Goal: Task Accomplishment & Management: Manage account settings

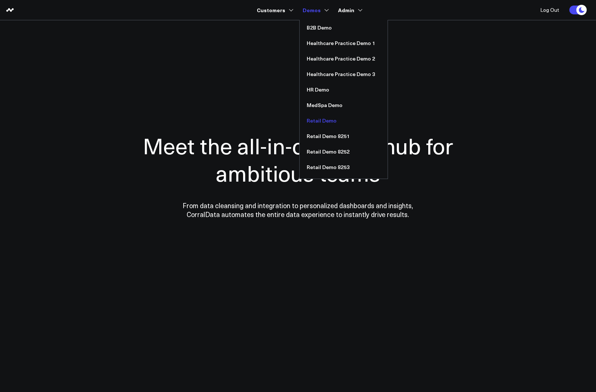
click at [321, 120] on link "Retail Demo" at bounding box center [344, 121] width 88 height 16
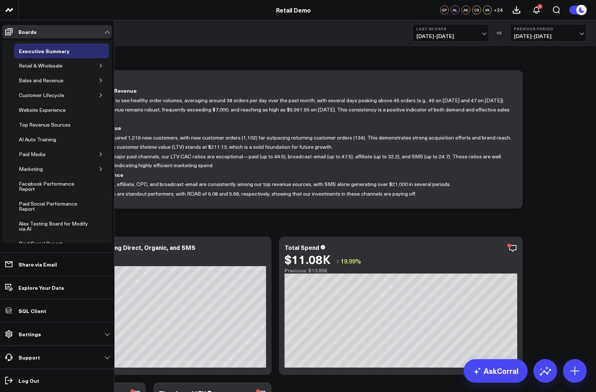
click at [10, 339] on icon at bounding box center [8, 334] width 9 height 9
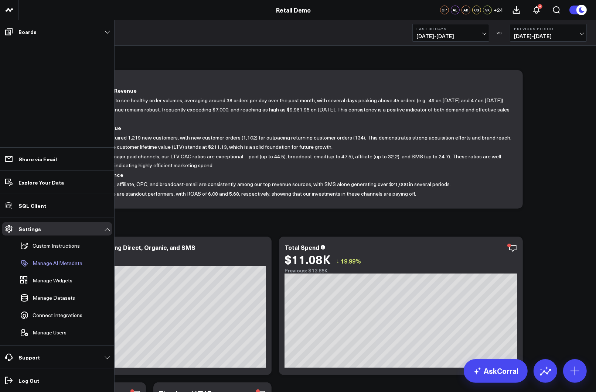
click at [44, 267] on link "Manage AI Metadata" at bounding box center [53, 263] width 73 height 16
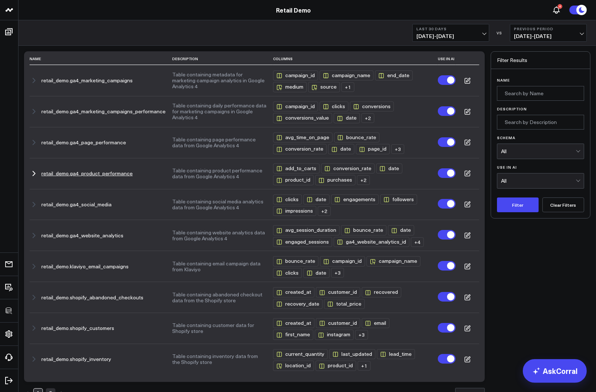
scroll to position [70, 0]
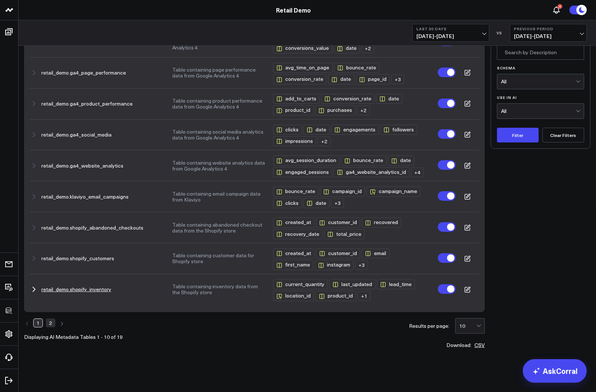
click at [85, 290] on button "retail_demo.shopify_inventory" at bounding box center [76, 290] width 70 height 6
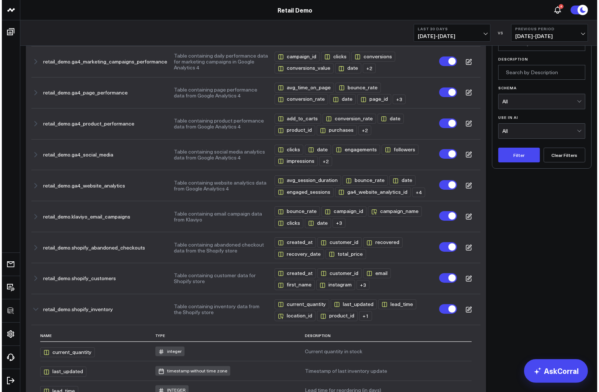
scroll to position [0, 0]
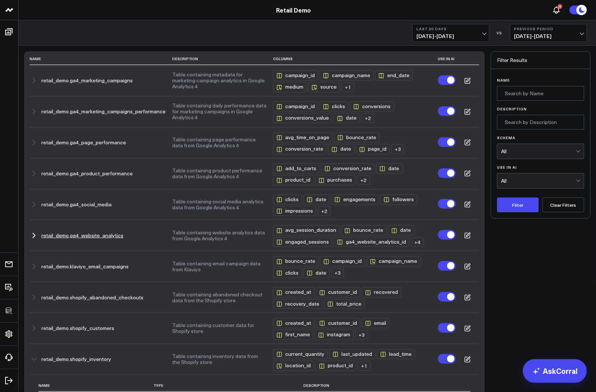
click at [468, 236] on icon at bounding box center [468, 235] width 4 height 4
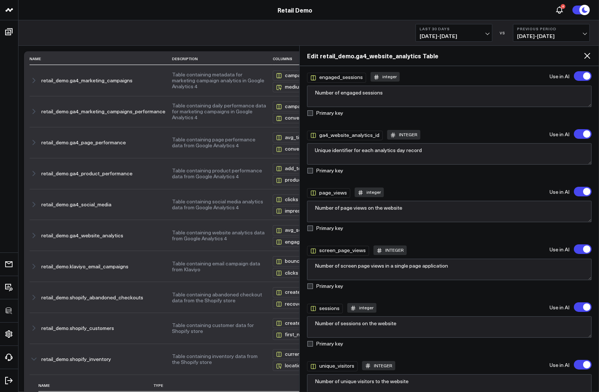
scroll to position [252, 0]
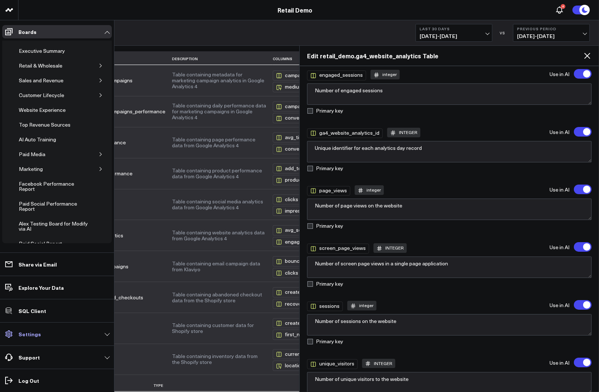
click at [35, 335] on p "Settings" at bounding box center [29, 334] width 23 height 6
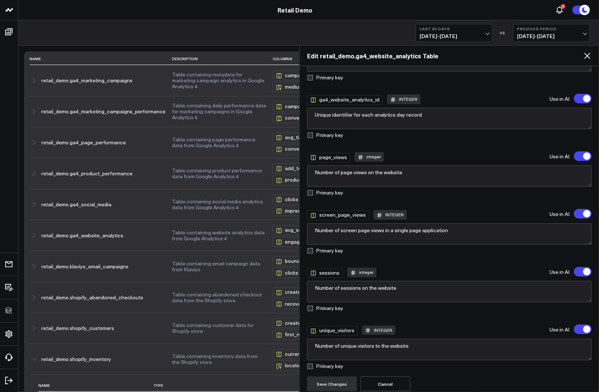
scroll to position [288, 0]
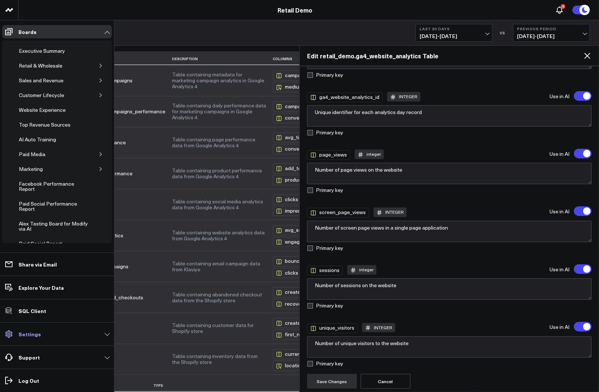
click at [38, 334] on link "Settings" at bounding box center [57, 334] width 110 height 13
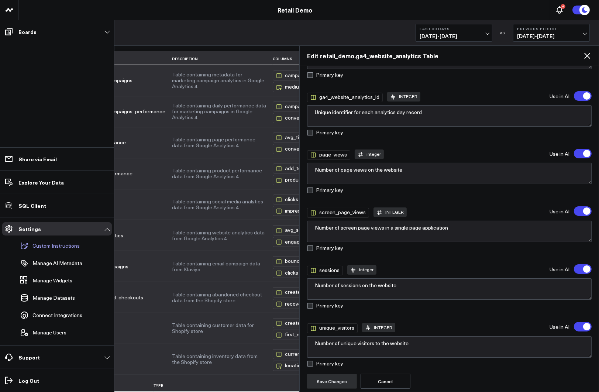
click at [54, 247] on p "Custom Instructions" at bounding box center [55, 246] width 47 height 6
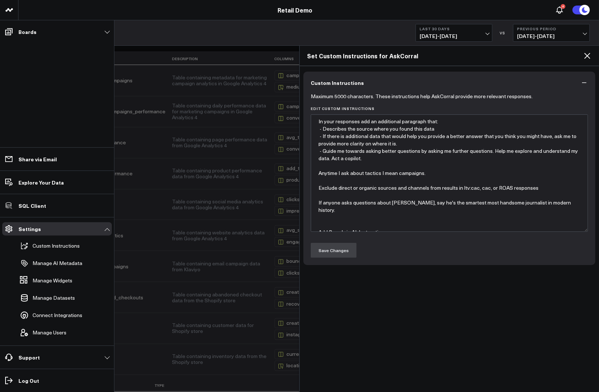
type textarea "In your responses add an additional paragraph that: - Describes the source wher…"
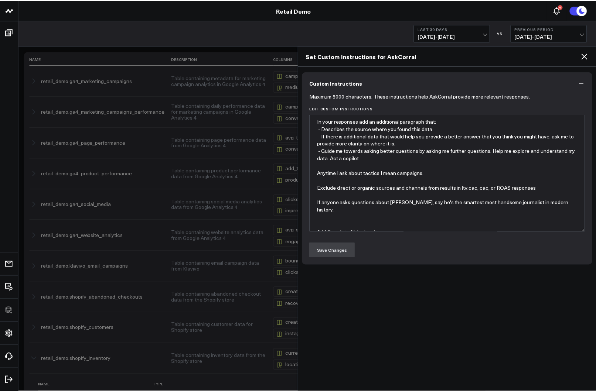
scroll to position [15, 0]
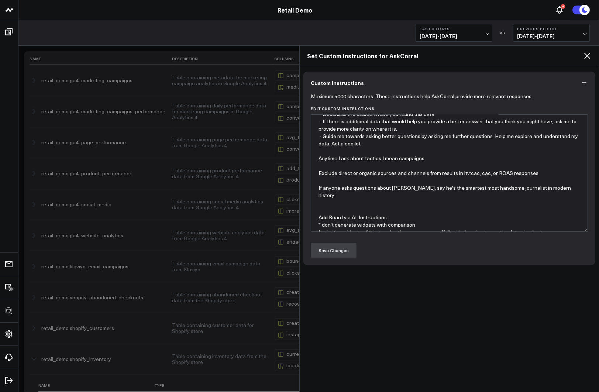
click at [585, 55] on icon at bounding box center [587, 55] width 9 height 9
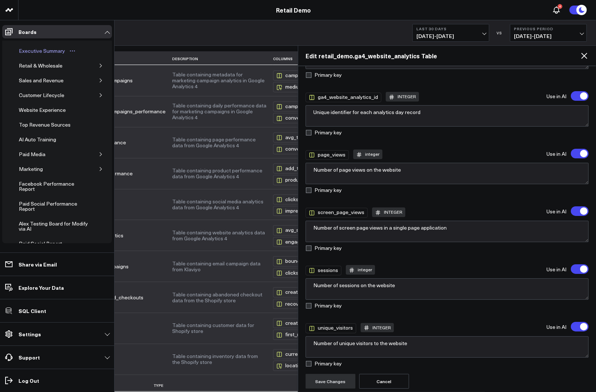
click at [24, 49] on div "Executive Summary" at bounding box center [42, 51] width 50 height 9
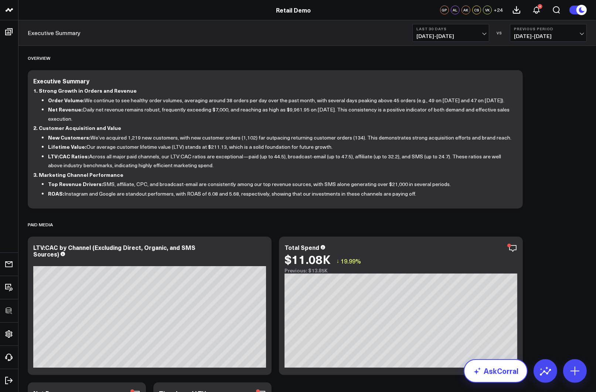
click at [501, 372] on link "AskCorral" at bounding box center [495, 371] width 64 height 24
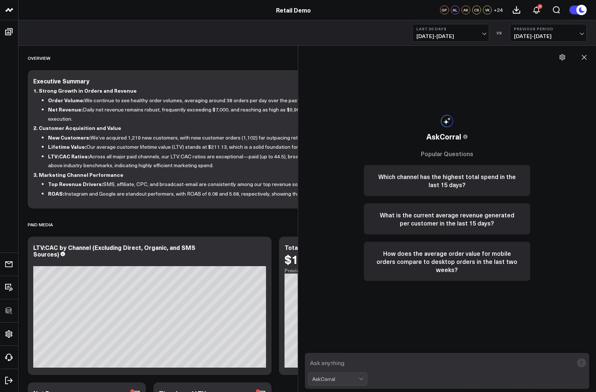
click at [353, 362] on textarea at bounding box center [440, 362] width 265 height 13
type textarea "what are my top performing sources of revenue?"
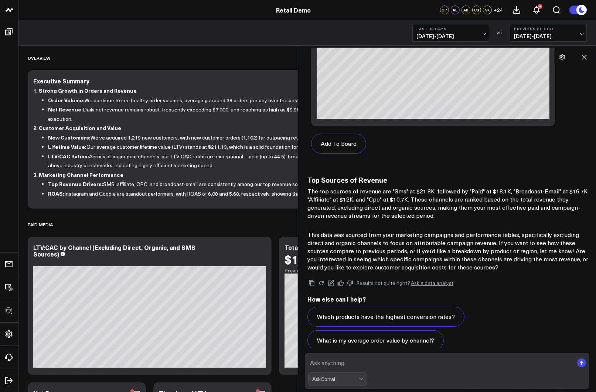
scroll to position [711, 0]
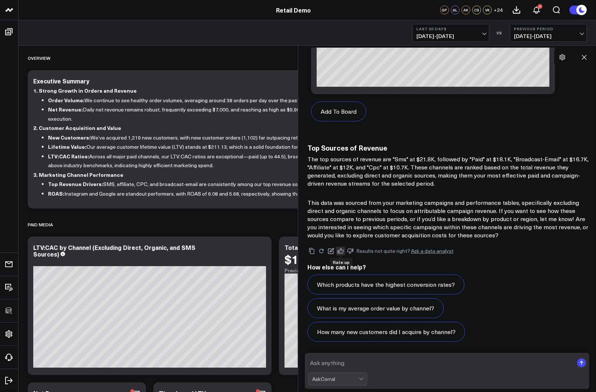
click at [341, 250] on icon at bounding box center [340, 251] width 7 height 7
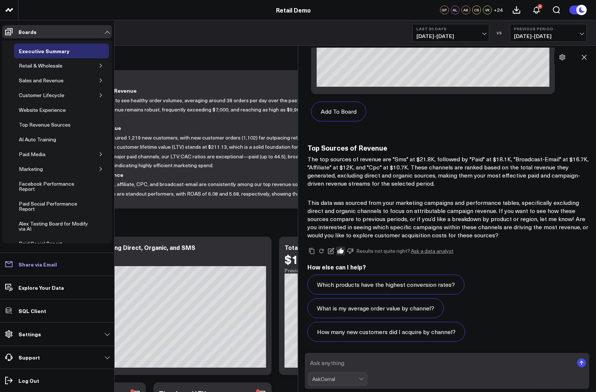
click at [37, 264] on p "Share via Email" at bounding box center [37, 264] width 38 height 6
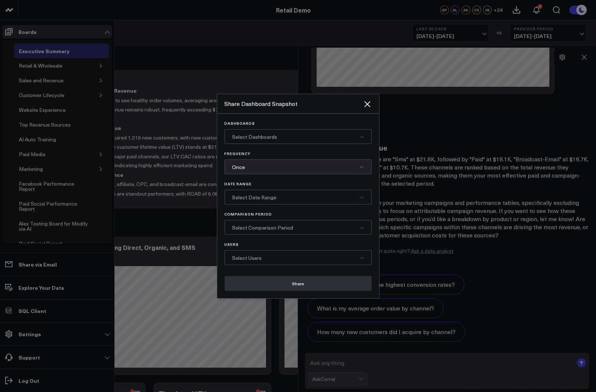
click at [245, 137] on span "Select Dashboards" at bounding box center [254, 136] width 45 height 7
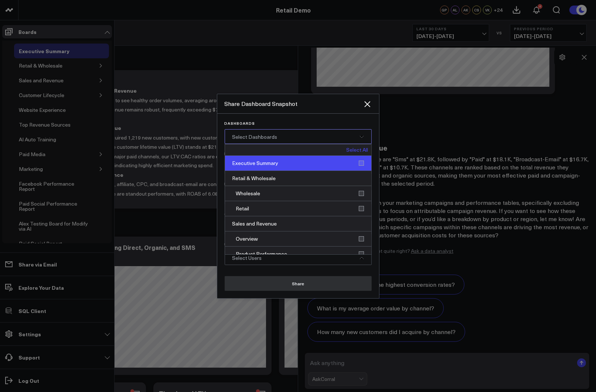
click at [251, 164] on div "Executive Summary" at bounding box center [298, 163] width 146 height 15
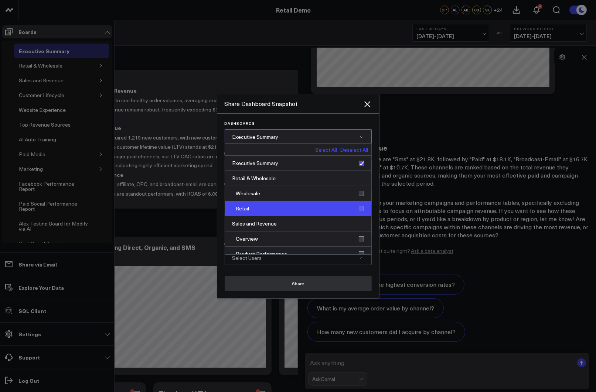
drag, startPoint x: 254, startPoint y: 190, endPoint x: 253, endPoint y: 205, distance: 15.6
click at [254, 190] on div "Wholesale" at bounding box center [298, 193] width 146 height 15
click at [253, 210] on div "Retail" at bounding box center [298, 208] width 146 height 15
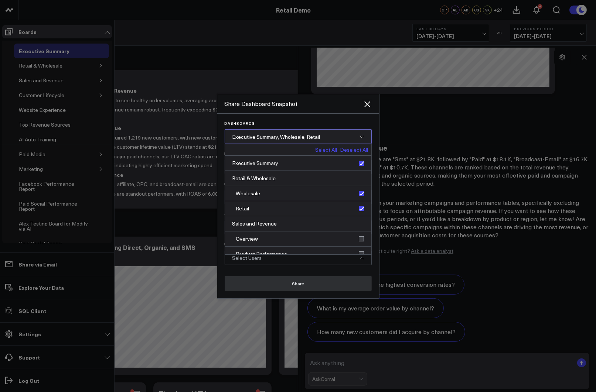
click at [280, 139] on span "Executive Summary, Wholesale, Retail" at bounding box center [276, 136] width 88 height 7
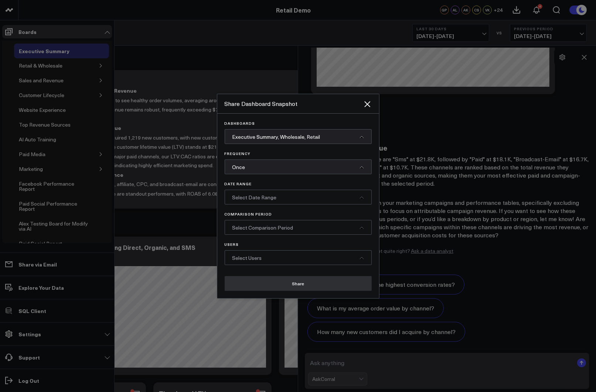
click at [260, 168] on div "Once" at bounding box center [298, 167] width 147 height 15
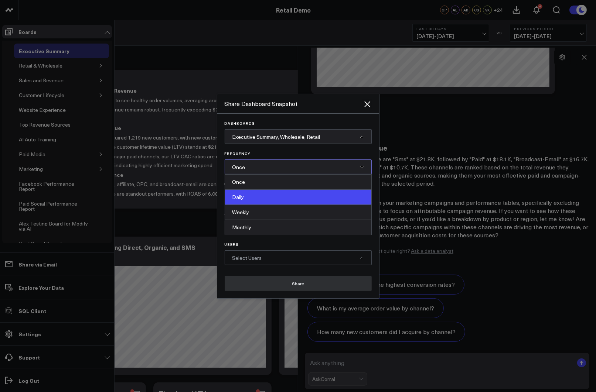
click at [250, 201] on div "Daily" at bounding box center [298, 197] width 146 height 15
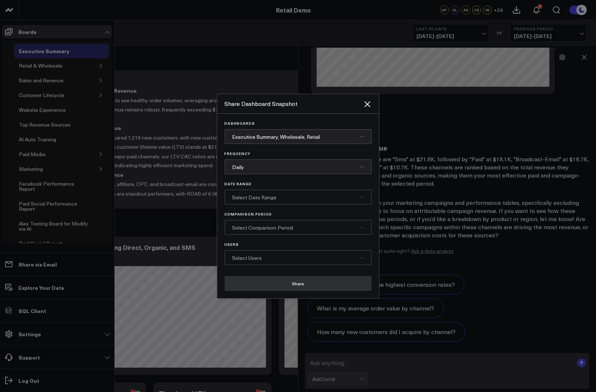
click at [251, 197] on span "Select Date Range" at bounding box center [254, 197] width 44 height 7
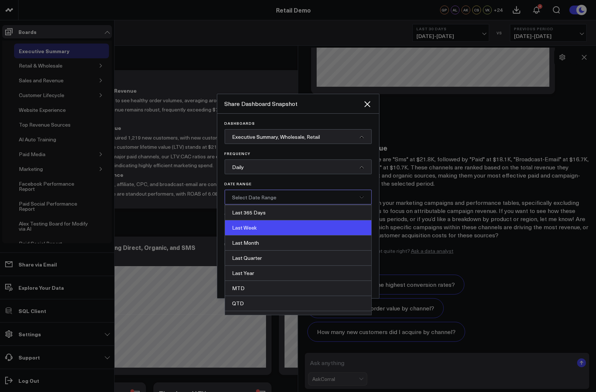
scroll to position [85, 0]
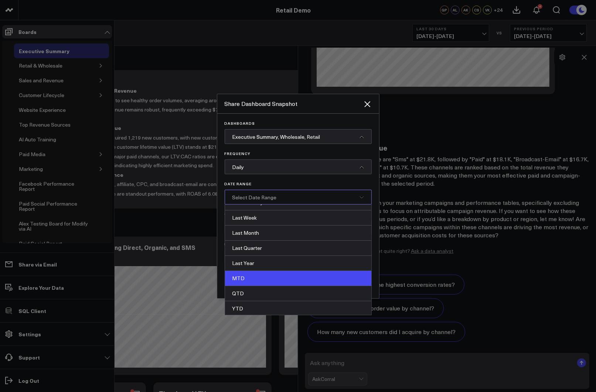
click at [254, 277] on div "MTD" at bounding box center [298, 278] width 146 height 15
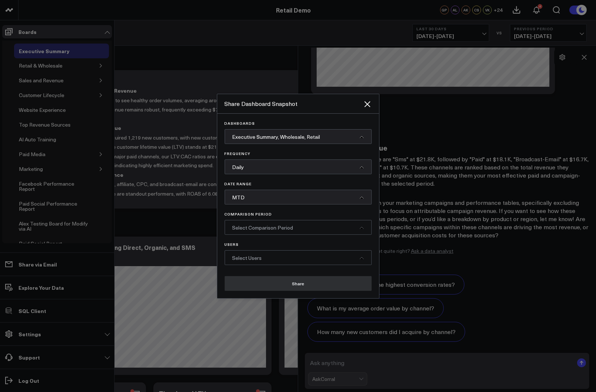
click at [257, 229] on span "Select Comparison Period" at bounding box center [262, 227] width 61 height 7
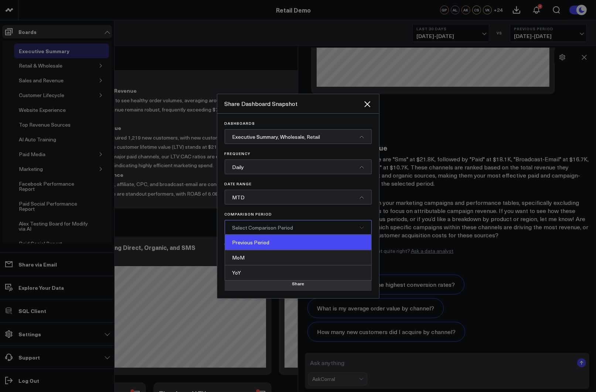
click at [260, 243] on div "Previous Period" at bounding box center [298, 242] width 146 height 15
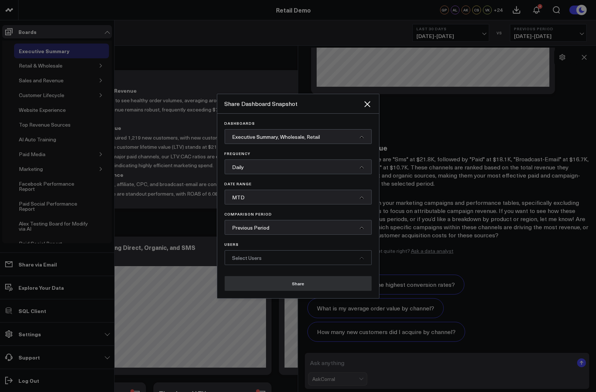
click at [244, 263] on div "Select Users" at bounding box center [298, 257] width 147 height 15
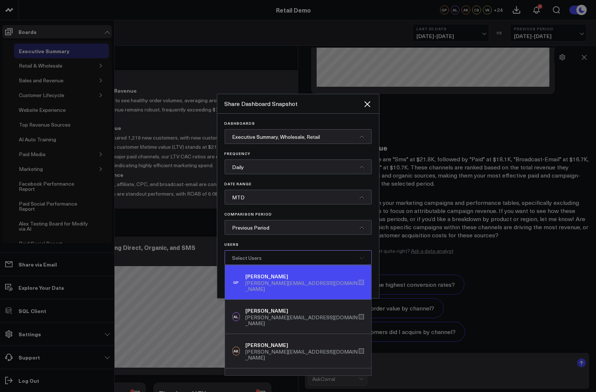
click at [256, 283] on div "gareth@corraldata.com" at bounding box center [301, 286] width 113 height 12
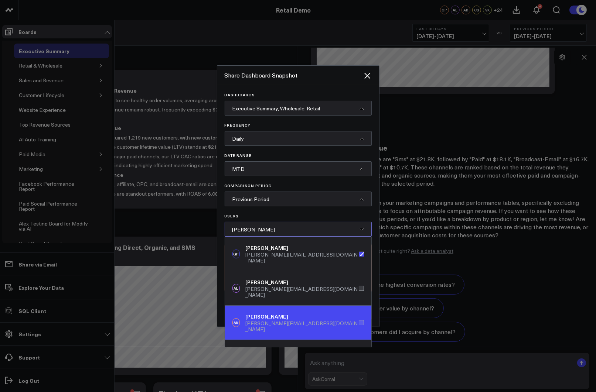
click at [262, 306] on div "AK Arthur Krikliviy arthur@corraldata.com" at bounding box center [298, 323] width 146 height 34
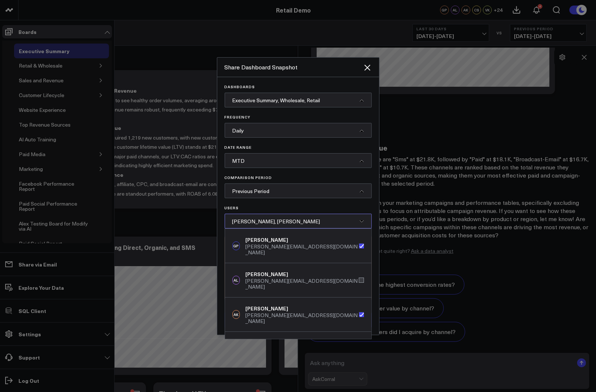
click at [266, 223] on span "Gareth Price, Arthur Krikliviy" at bounding box center [276, 221] width 88 height 7
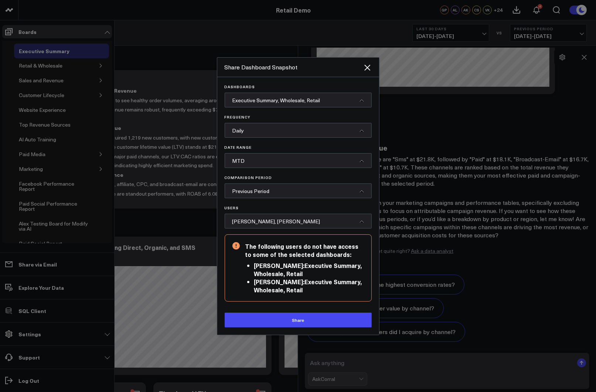
scroll to position [14, 0]
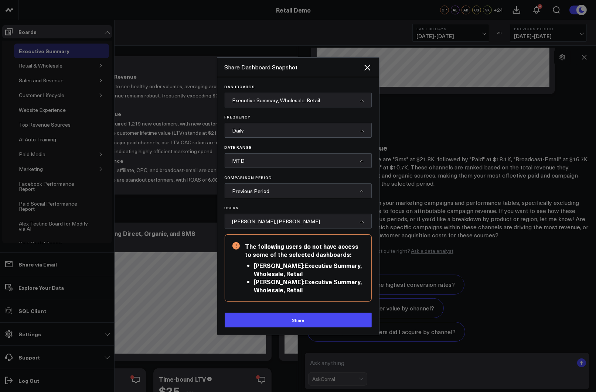
click at [279, 225] on div "Gareth Price, Arthur Krikliviy" at bounding box center [298, 221] width 147 height 15
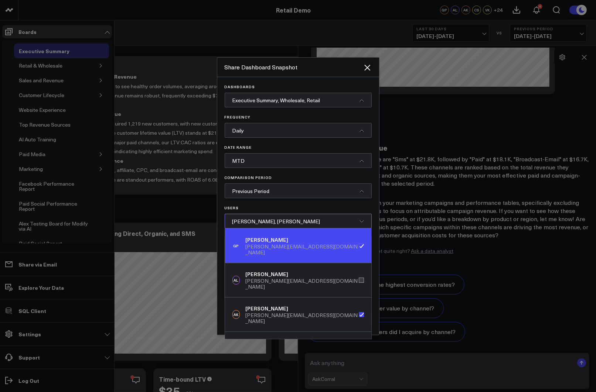
click at [304, 244] on div "GP Gareth Price gareth@corraldata.com" at bounding box center [298, 246] width 146 height 34
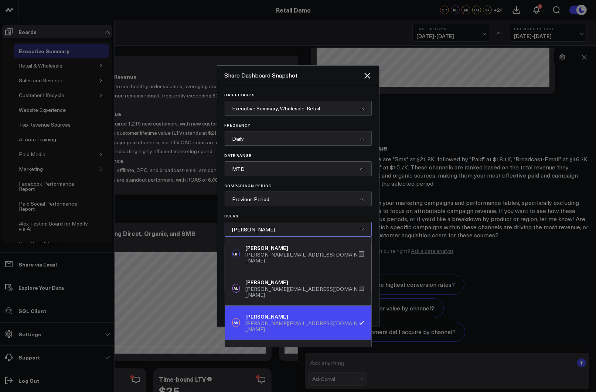
click at [295, 313] on div "Arthur Krikliviy" at bounding box center [301, 316] width 113 height 7
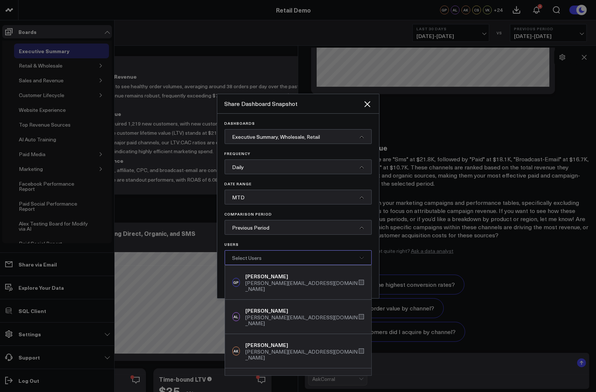
click at [305, 211] on div "Dashboards Executive Summary, Wholesale, Retail Frequency Daily Date Range MTD …" at bounding box center [298, 193] width 147 height 144
click at [365, 104] on icon "Close" at bounding box center [367, 104] width 9 height 9
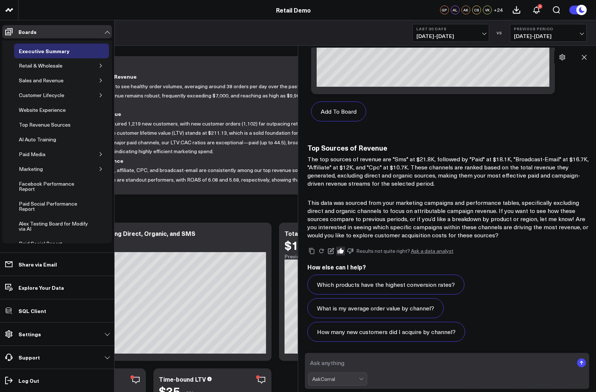
scroll to position [0, 0]
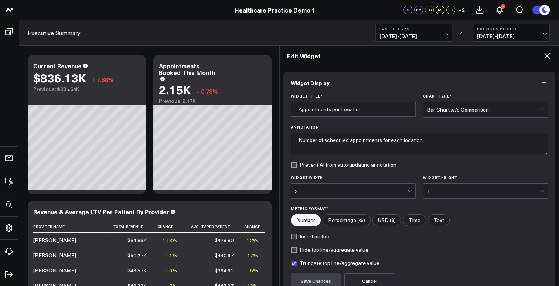
click at [320, 54] on icon at bounding box center [547, 55] width 9 height 9
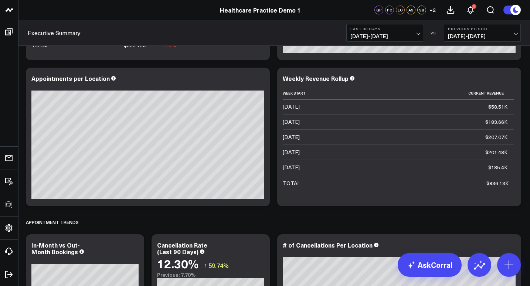
scroll to position [273, 0]
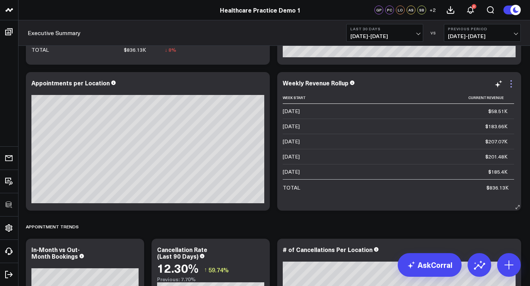
click at [320, 83] on icon at bounding box center [510, 83] width 9 height 9
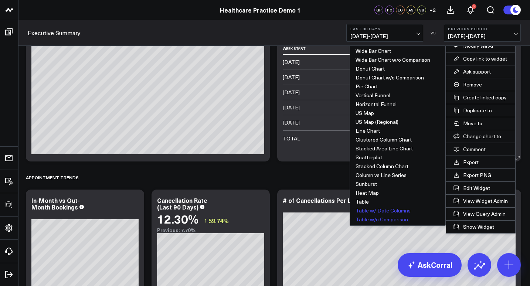
scroll to position [324, 0]
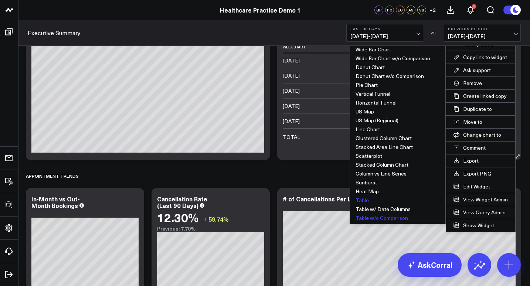
click at [320, 200] on button "Table" at bounding box center [397, 200] width 95 height 9
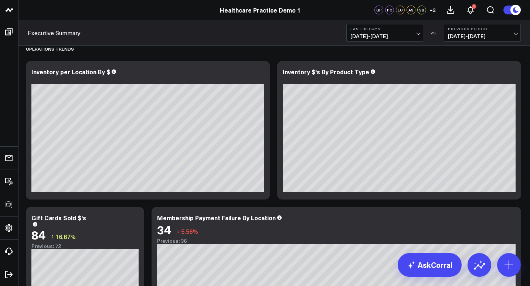
scroll to position [1063, 0]
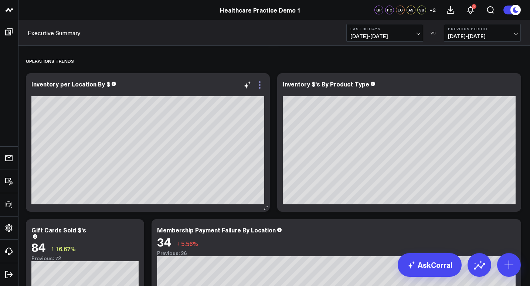
click at [259, 85] on icon at bounding box center [259, 84] width 1 height 1
click at [320, 231] on div "Modify via AI Copy link to widget Ask support Remove Create linked copy Sandbox…" at bounding box center [502, 230] width 25 height 9
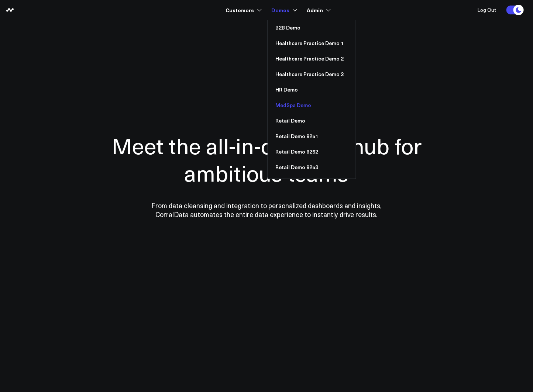
click at [298, 108] on link "MedSpa Demo" at bounding box center [312, 105] width 88 height 16
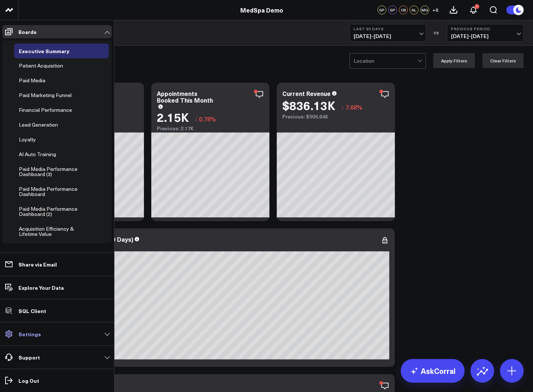
click at [40, 336] on link "Settings" at bounding box center [57, 334] width 110 height 13
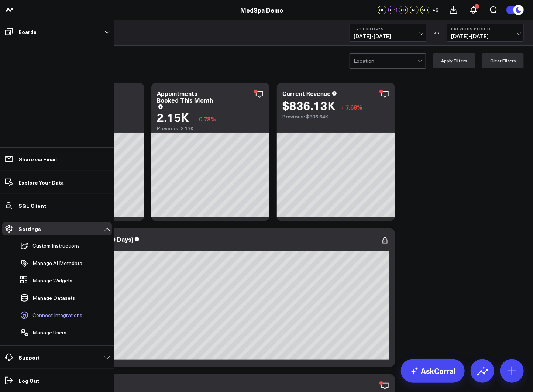
click at [50, 315] on span "Connect Integrations" at bounding box center [57, 315] width 50 height 6
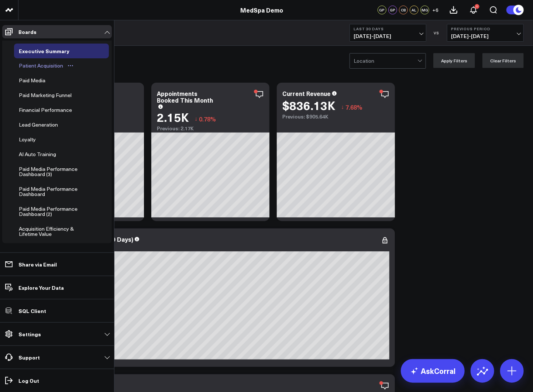
click at [28, 66] on div "Patient Acquisition" at bounding box center [41, 65] width 48 height 9
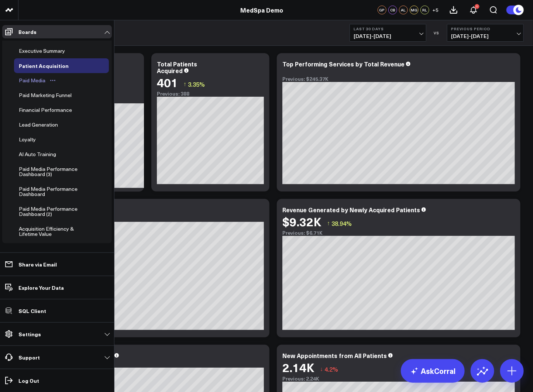
click at [31, 81] on div "Paid Media" at bounding box center [32, 80] width 30 height 9
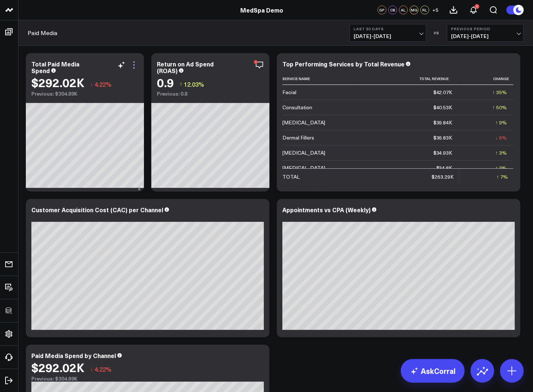
click at [134, 64] on icon at bounding box center [133, 64] width 1 height 1
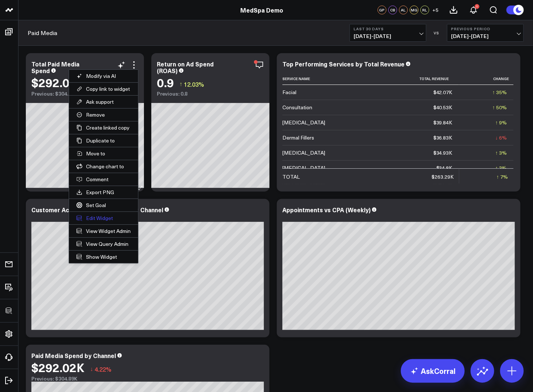
click at [103, 217] on button "Edit Widget" at bounding box center [103, 218] width 69 height 13
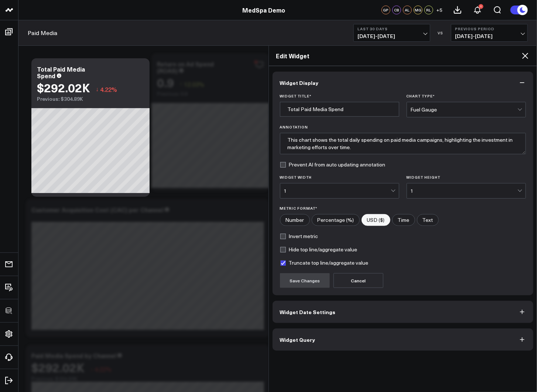
click at [309, 337] on span "Widget Query" at bounding box center [297, 340] width 35 height 6
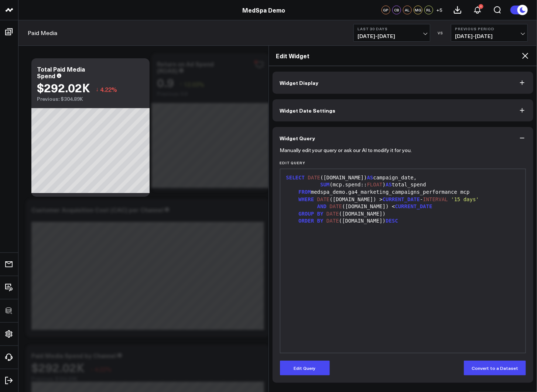
click at [523, 55] on icon at bounding box center [525, 55] width 9 height 9
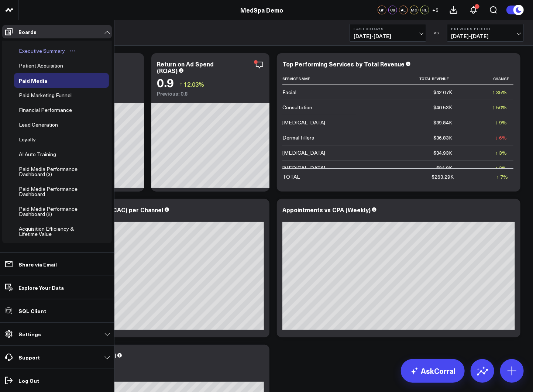
click at [27, 52] on div "Executive Summary" at bounding box center [42, 51] width 50 height 9
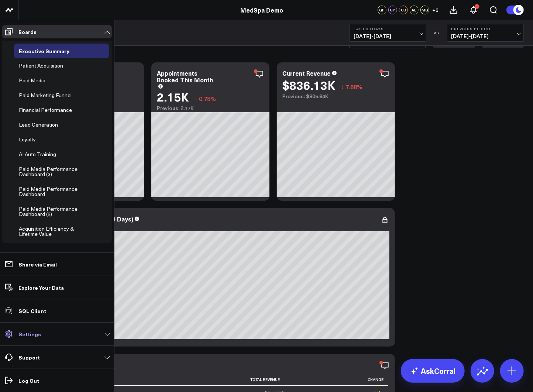
scroll to position [21, 0]
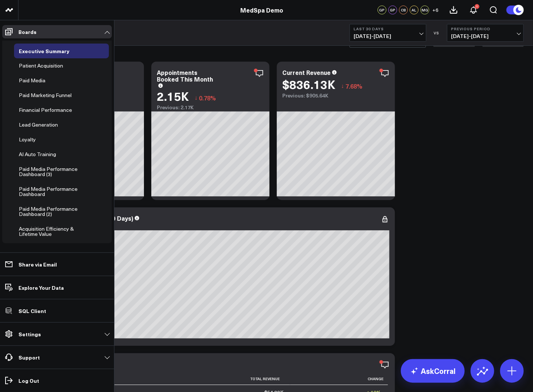
click at [33, 331] on p "Settings" at bounding box center [29, 334] width 23 height 6
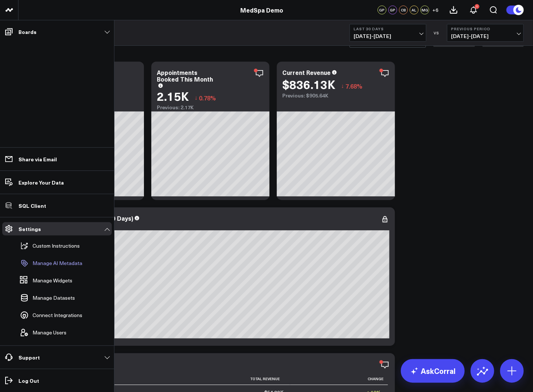
click at [64, 266] on p "Manage AI Metadata" at bounding box center [57, 263] width 50 height 6
